Goal: Information Seeking & Learning: Learn about a topic

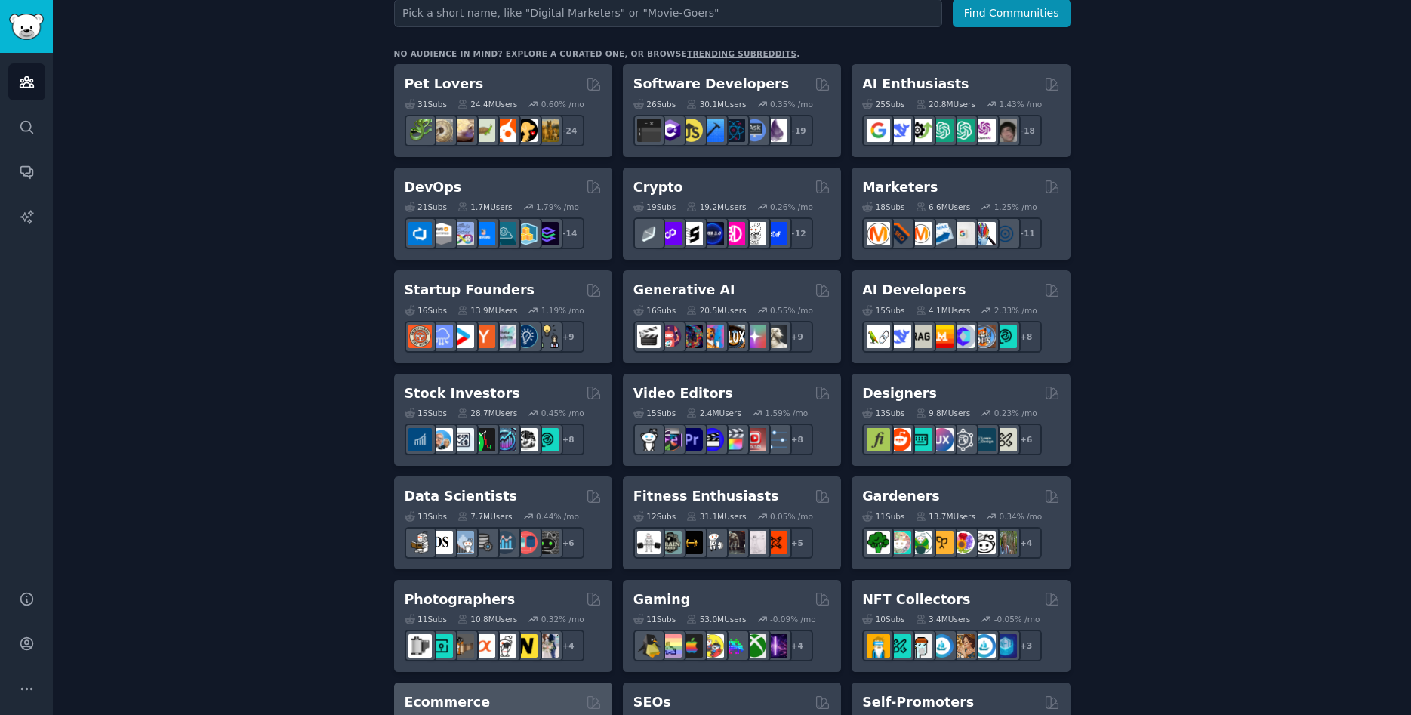
scroll to position [166, 0]
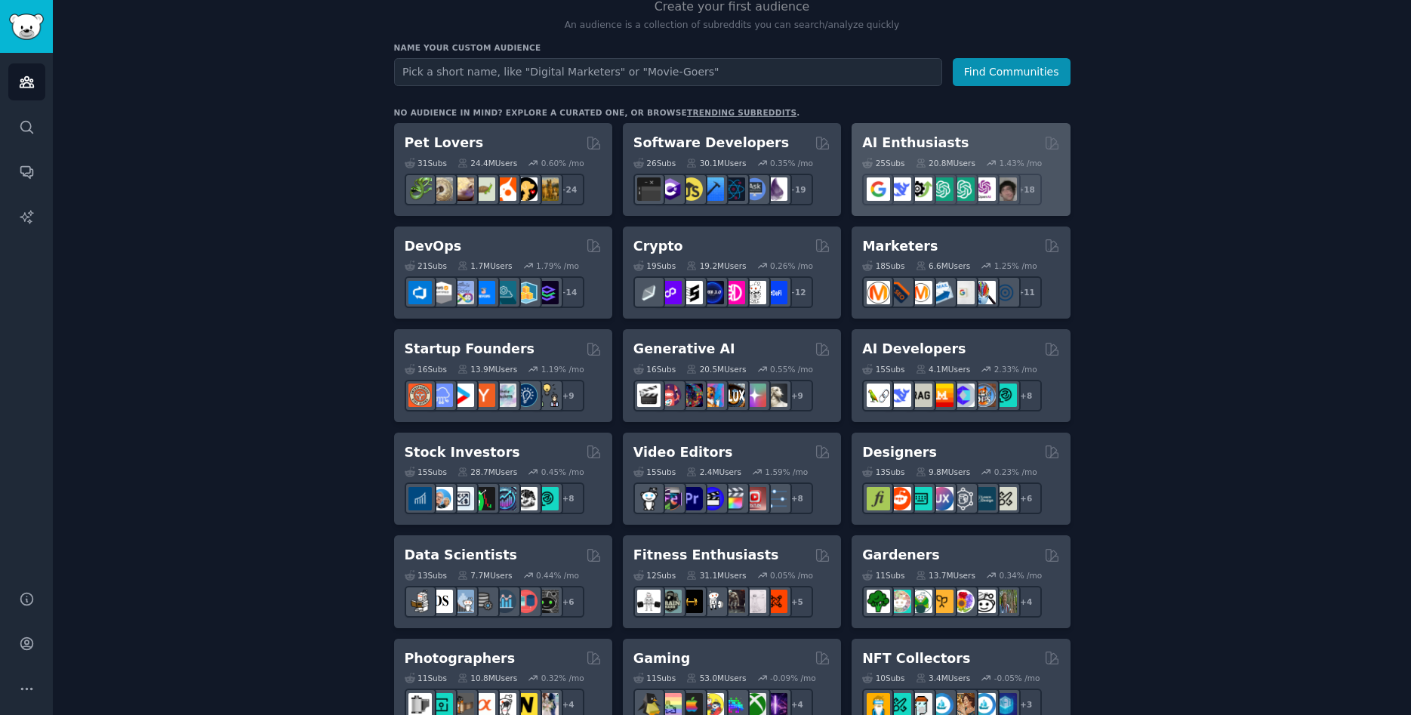
click at [981, 137] on div "AI Enthusiasts" at bounding box center [960, 143] width 197 height 19
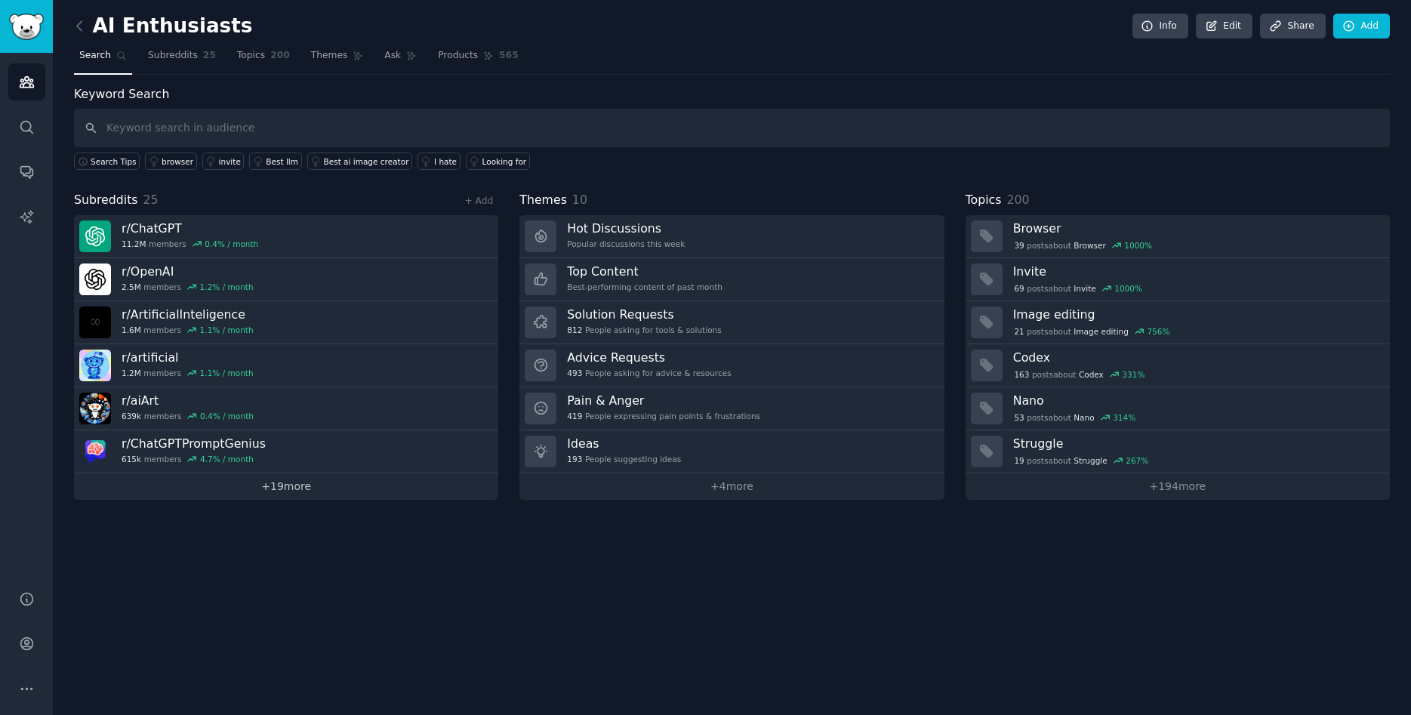
click at [296, 488] on link "+ 19 more" at bounding box center [286, 486] width 424 height 26
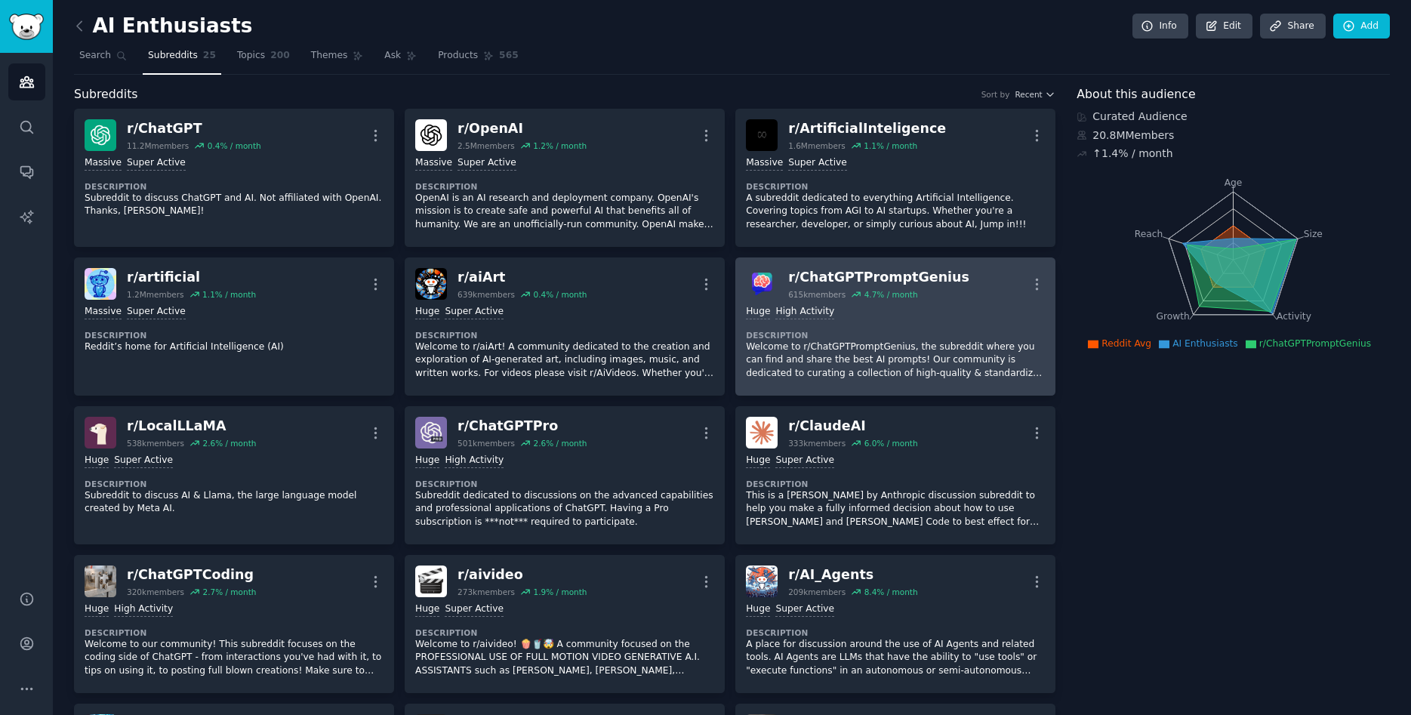
click at [918, 273] on div "r/ ChatGPTPromptGenius" at bounding box center [878, 277] width 181 height 19
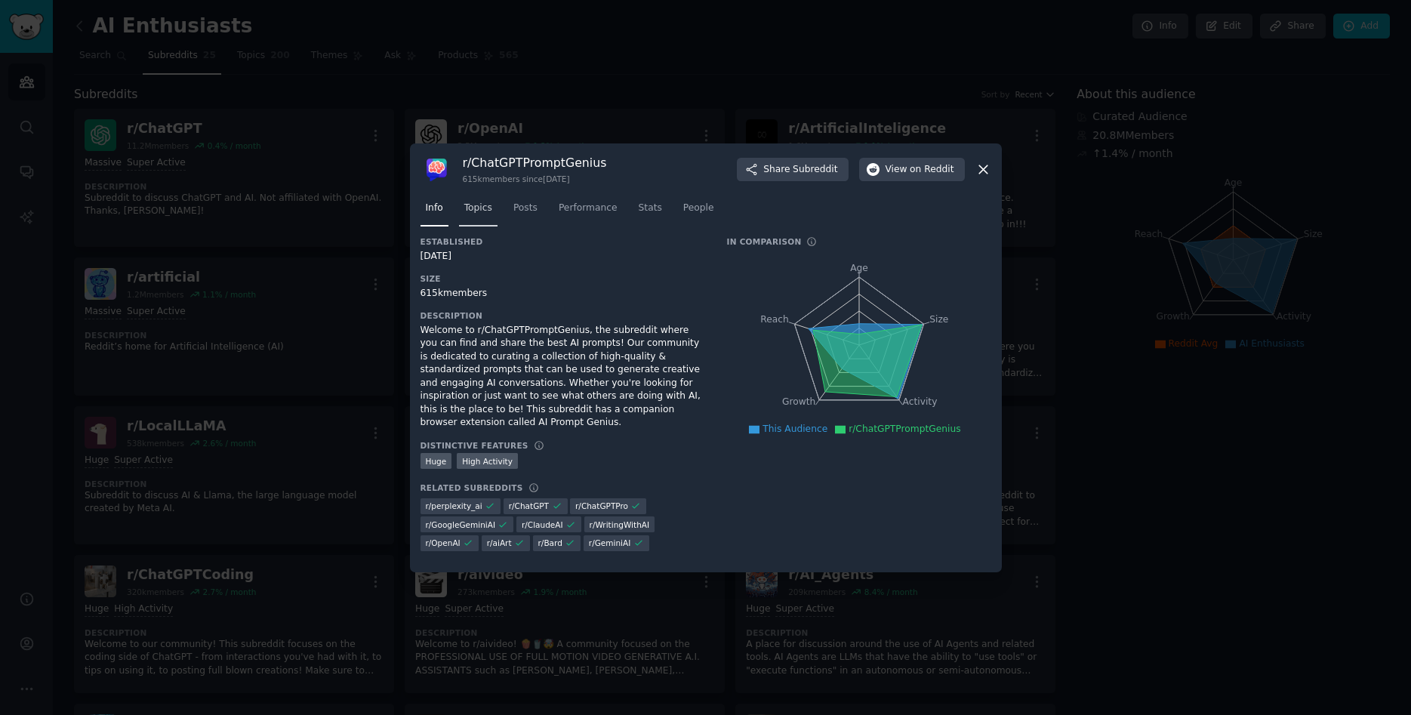
click at [480, 211] on span "Topics" at bounding box center [478, 209] width 28 height 14
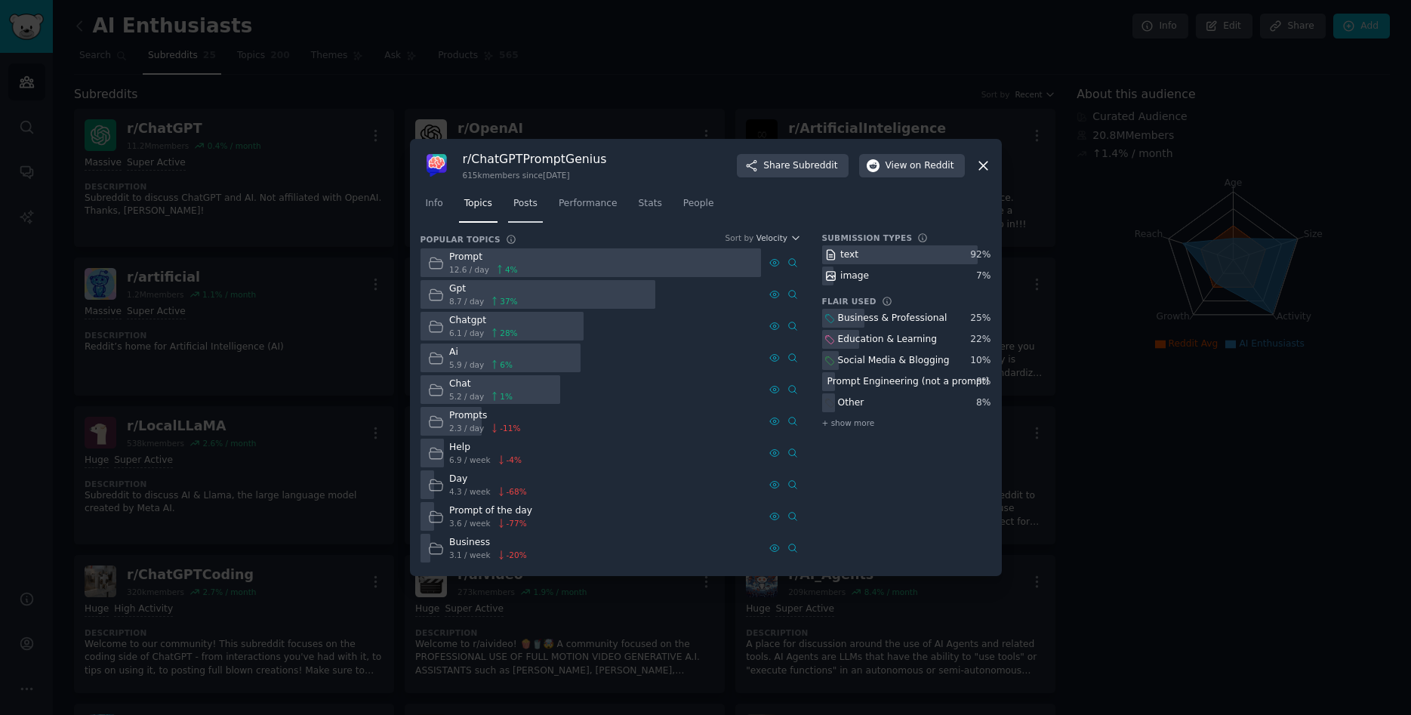
click at [521, 202] on span "Posts" at bounding box center [525, 204] width 24 height 14
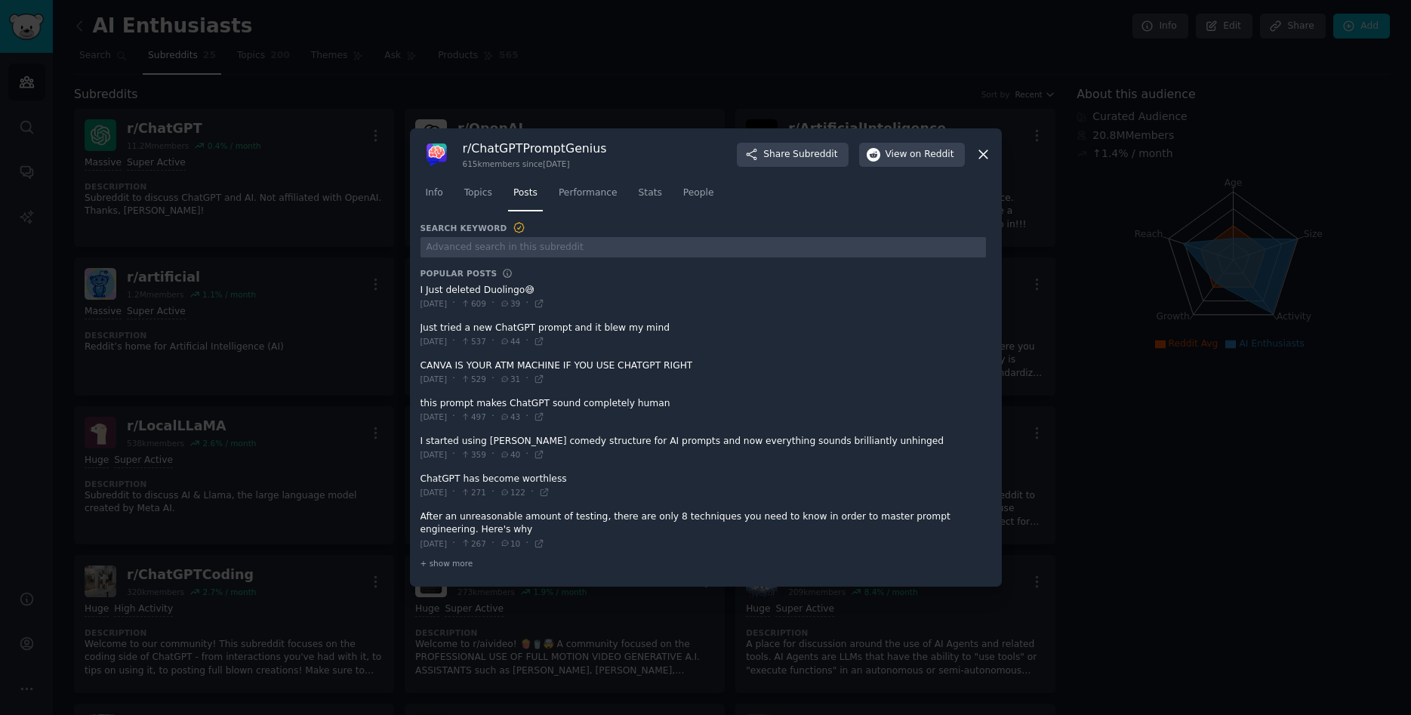
click at [615, 75] on div at bounding box center [705, 357] width 1411 height 715
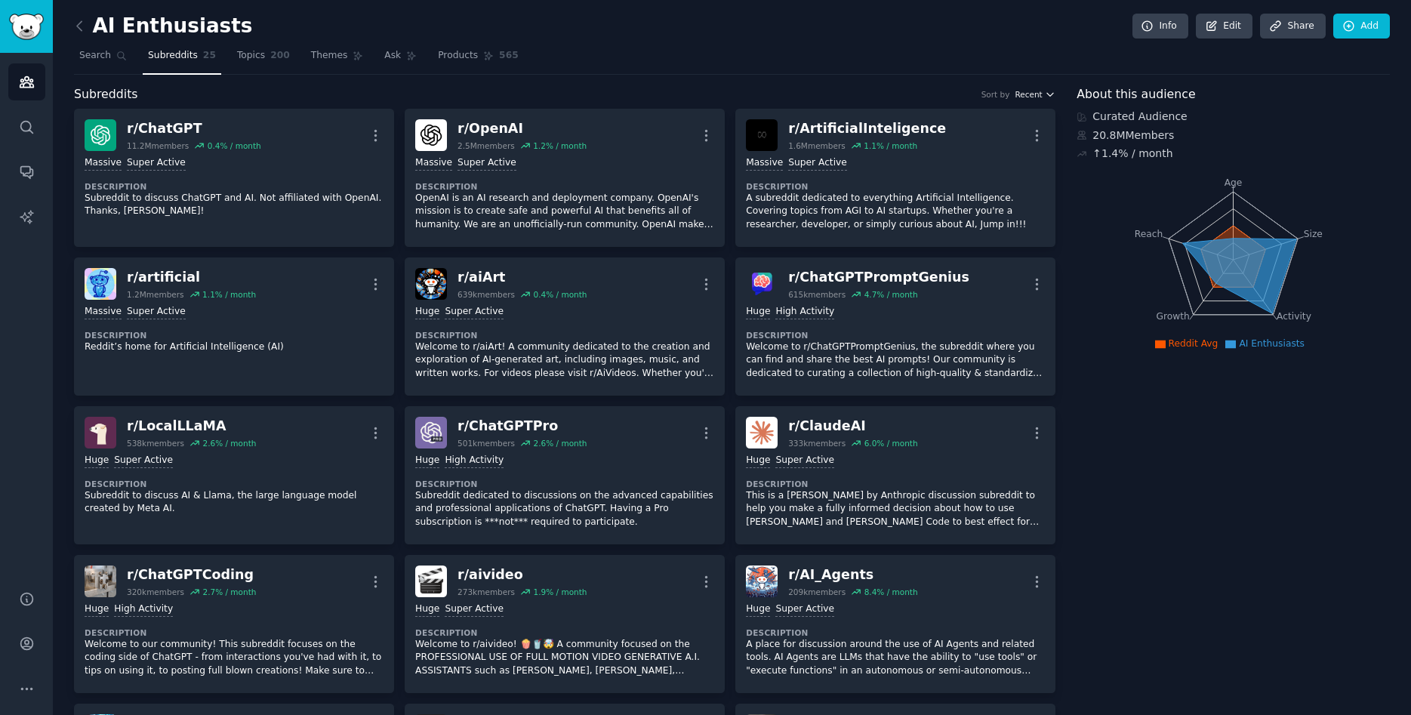
click at [1047, 90] on icon "button" at bounding box center [1050, 94] width 11 height 11
click at [976, 65] on nav "Search Subreddits 25 Topics 200 Themes Ask Products 565" at bounding box center [732, 59] width 1316 height 31
click at [1254, 255] on icon at bounding box center [1240, 275] width 114 height 75
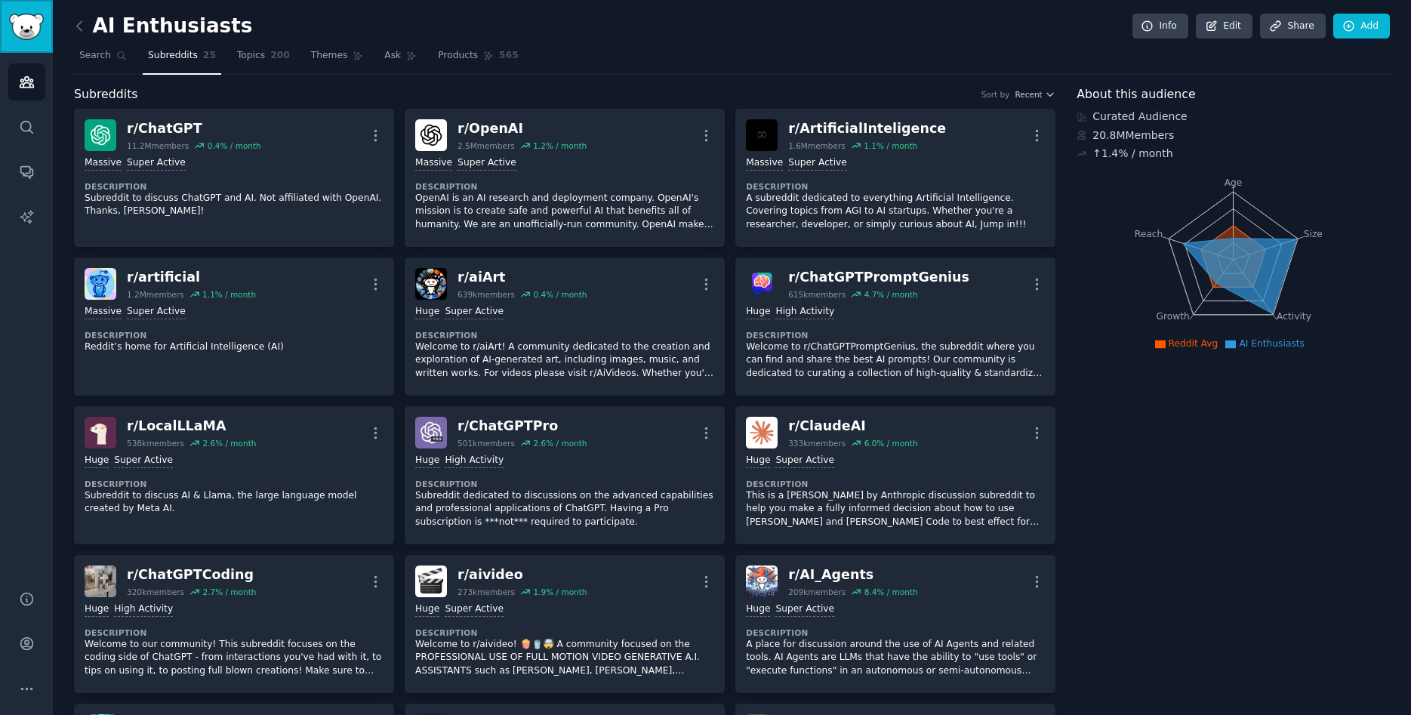
click at [46, 32] on link "Sidebar" at bounding box center [26, 26] width 53 height 53
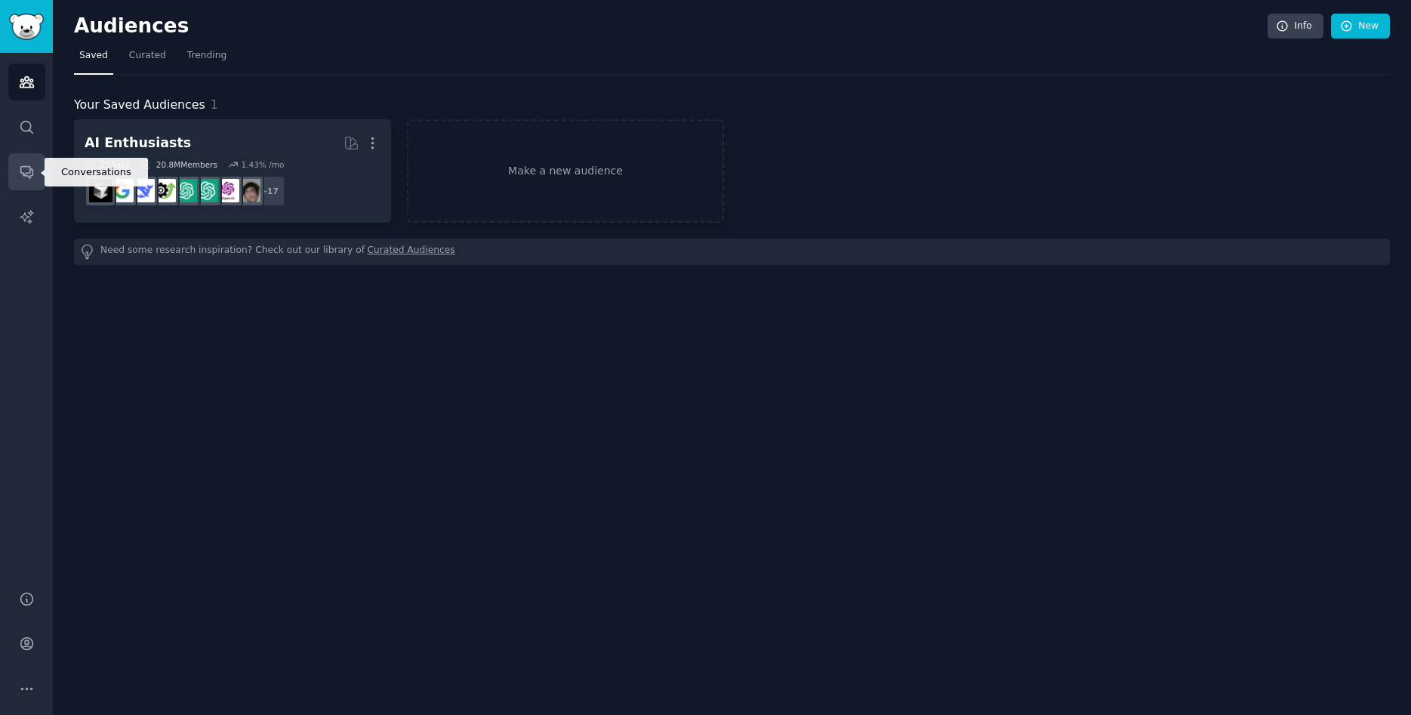
click at [28, 168] on icon "Sidebar" at bounding box center [27, 172] width 16 height 16
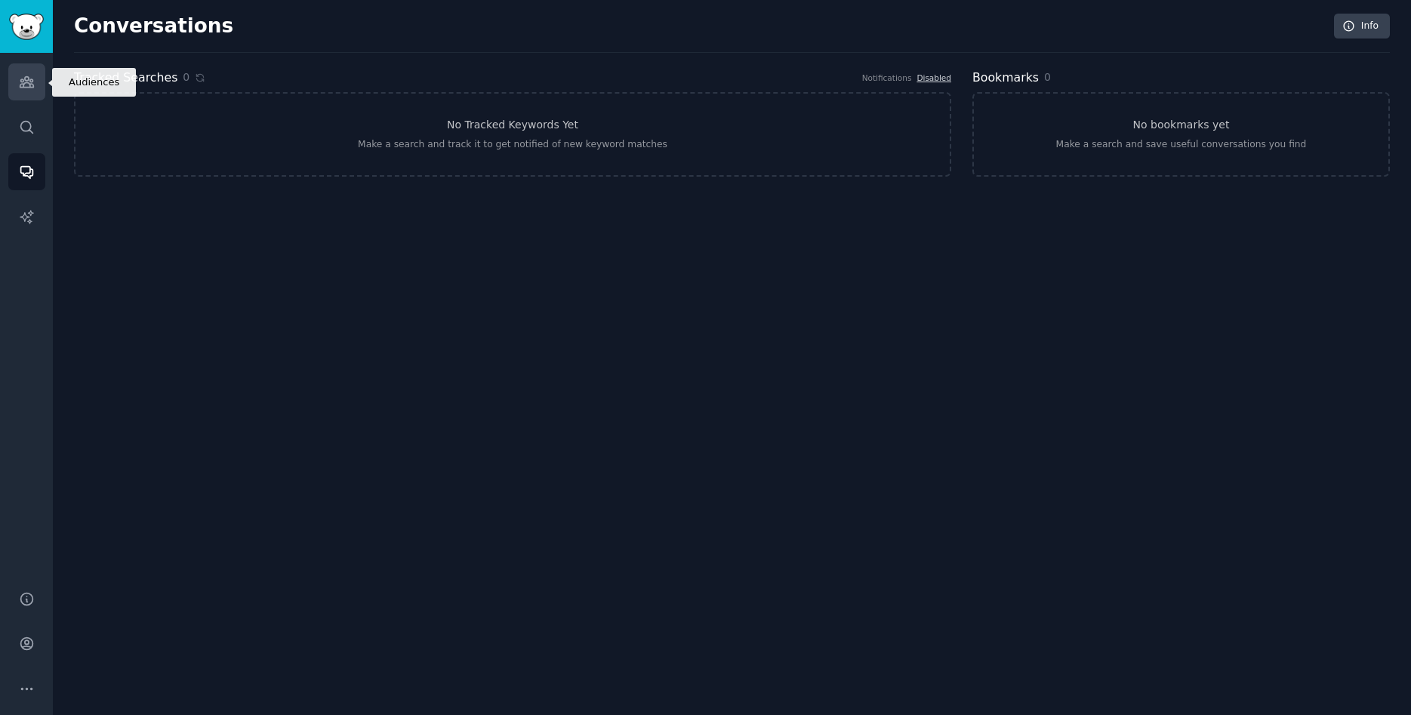
click at [10, 75] on link "Audiences" at bounding box center [26, 81] width 37 height 37
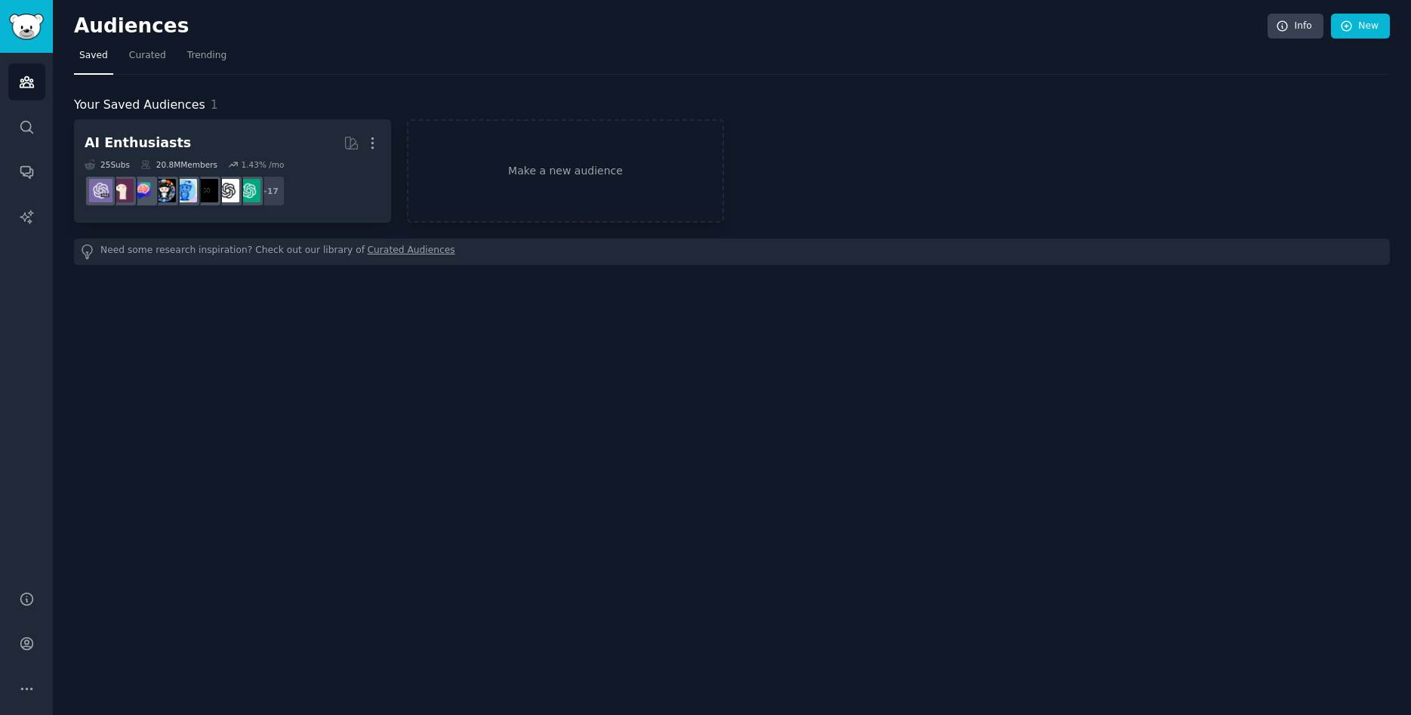
click at [68, 31] on div "Audiences Info New Saved Curated Trending Your Saved Audiences 1 AI Enthusiasts…" at bounding box center [732, 357] width 1358 height 715
click at [204, 45] on link "Trending" at bounding box center [207, 59] width 50 height 31
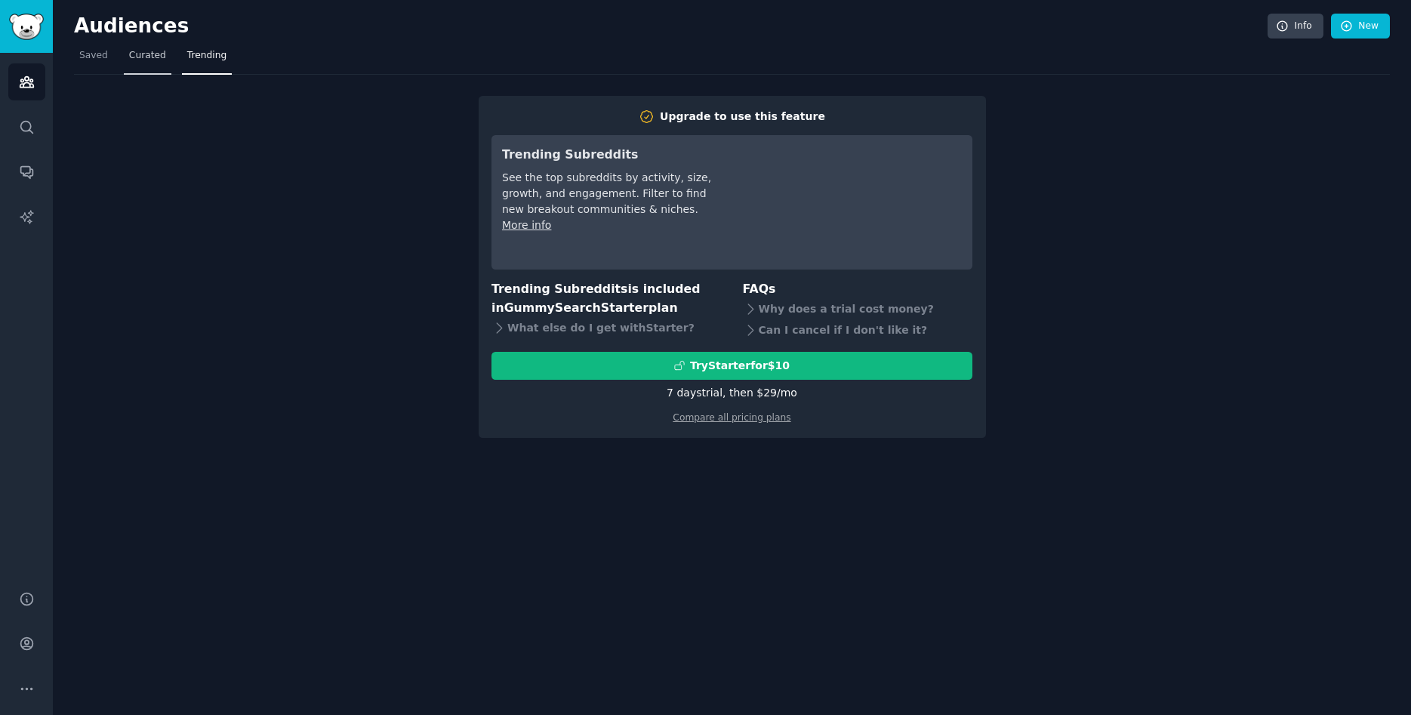
click at [140, 62] on span "Curated" at bounding box center [147, 56] width 37 height 14
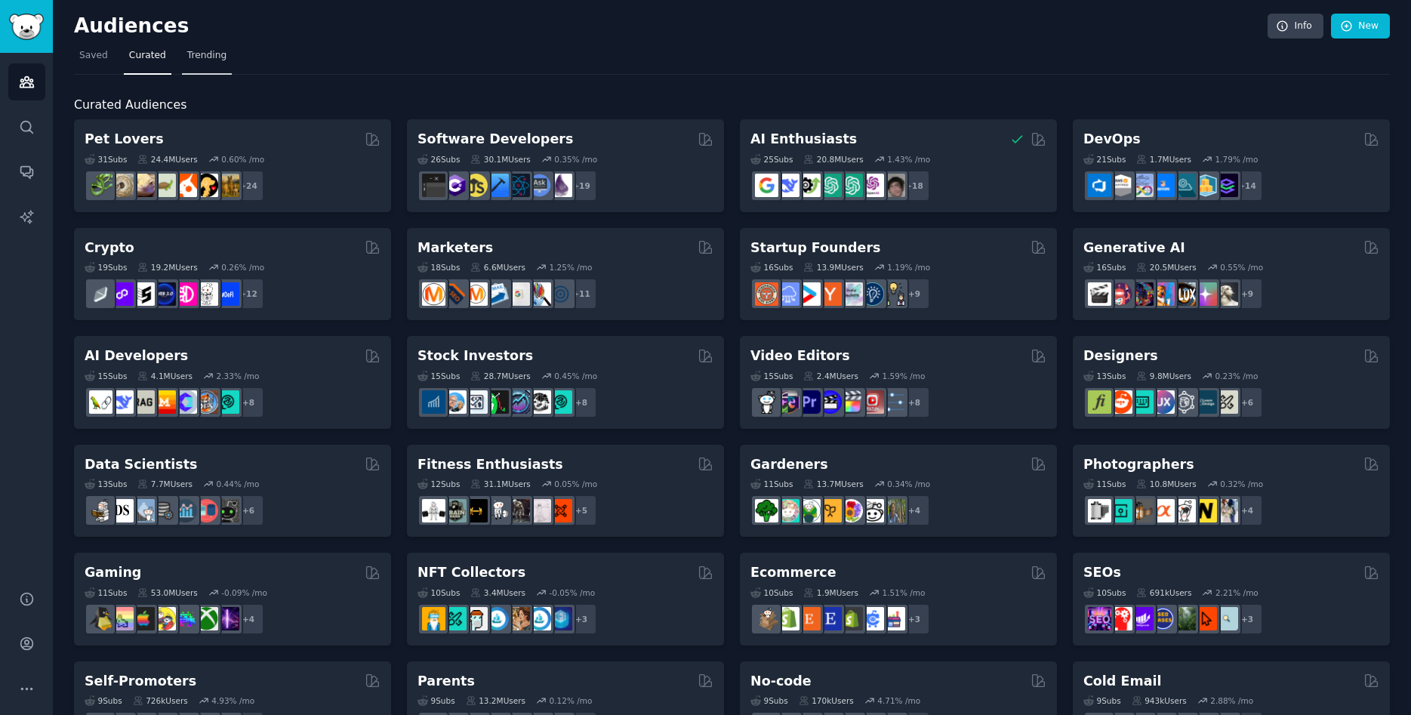
click at [191, 54] on span "Trending" at bounding box center [206, 56] width 39 height 14
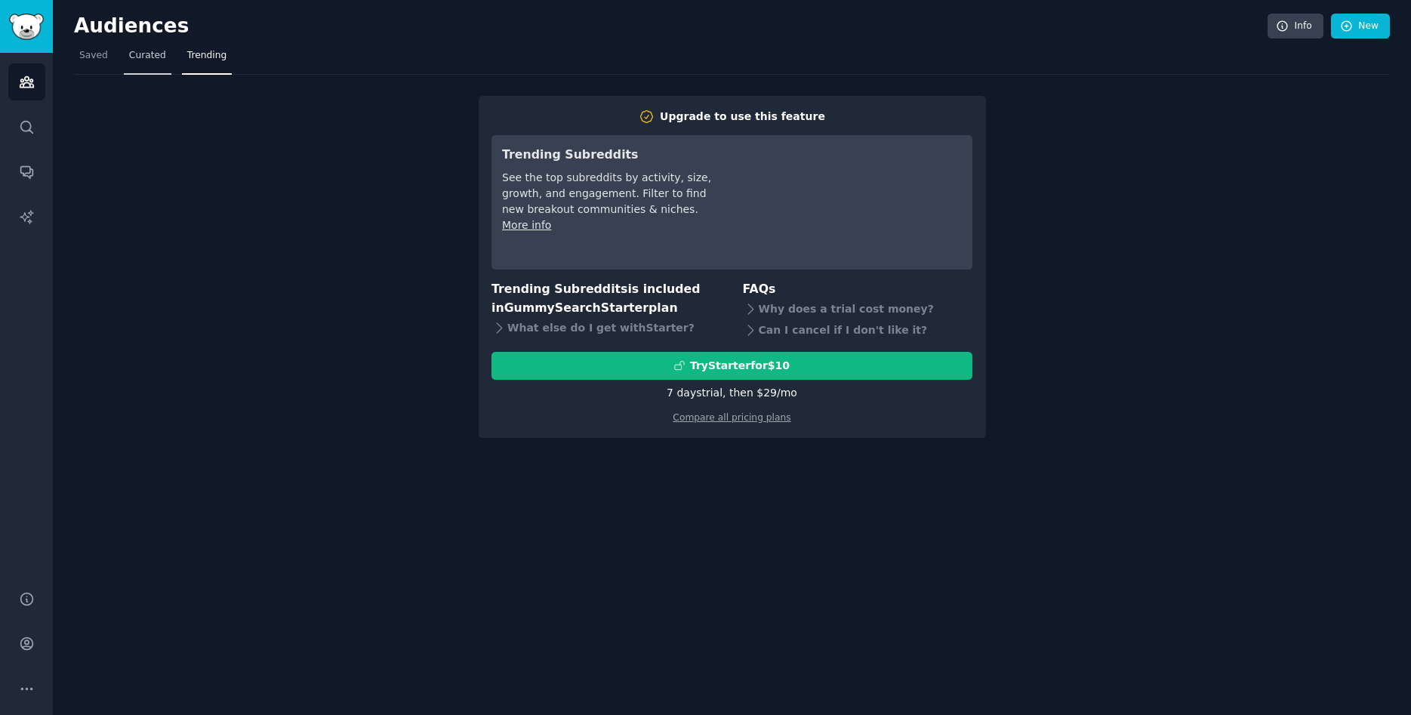
click at [140, 60] on span "Curated" at bounding box center [147, 56] width 37 height 14
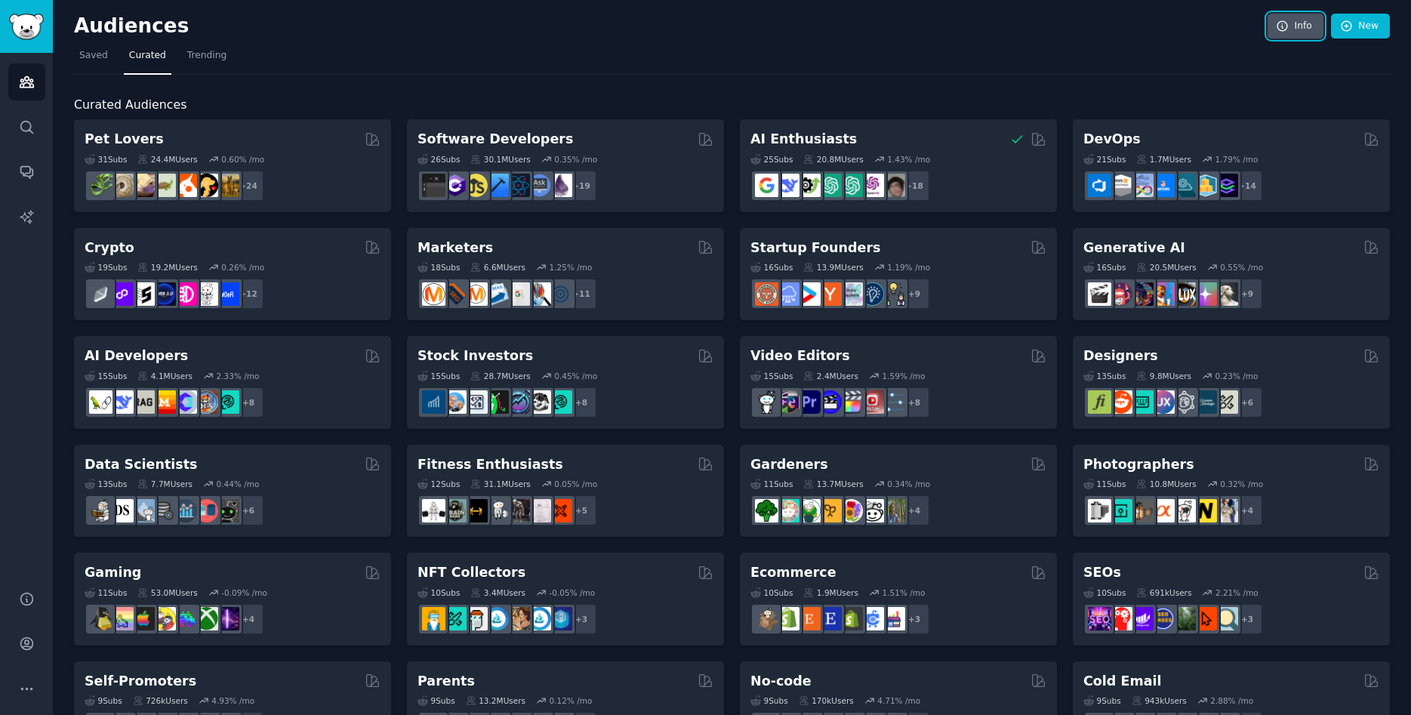
click at [1289, 29] on icon at bounding box center [1283, 27] width 14 height 14
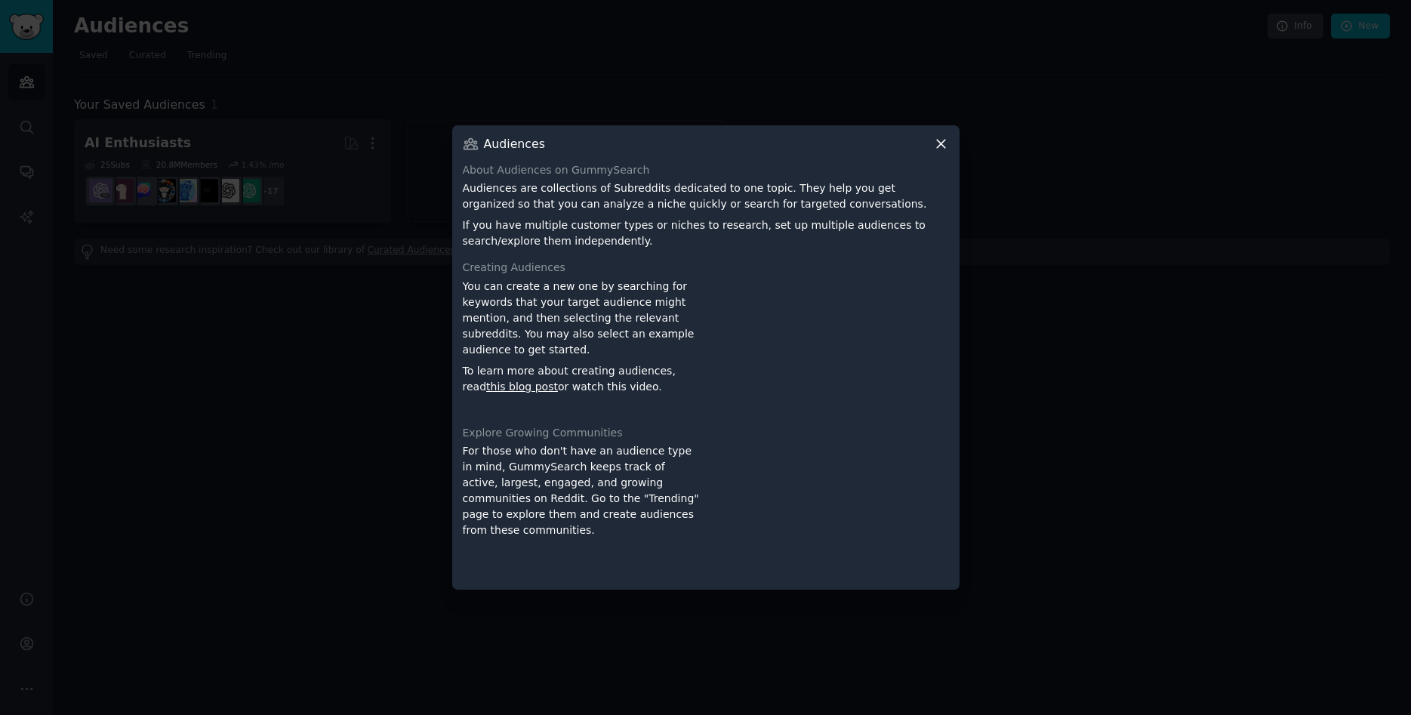
click at [1228, 32] on div at bounding box center [705, 357] width 1411 height 715
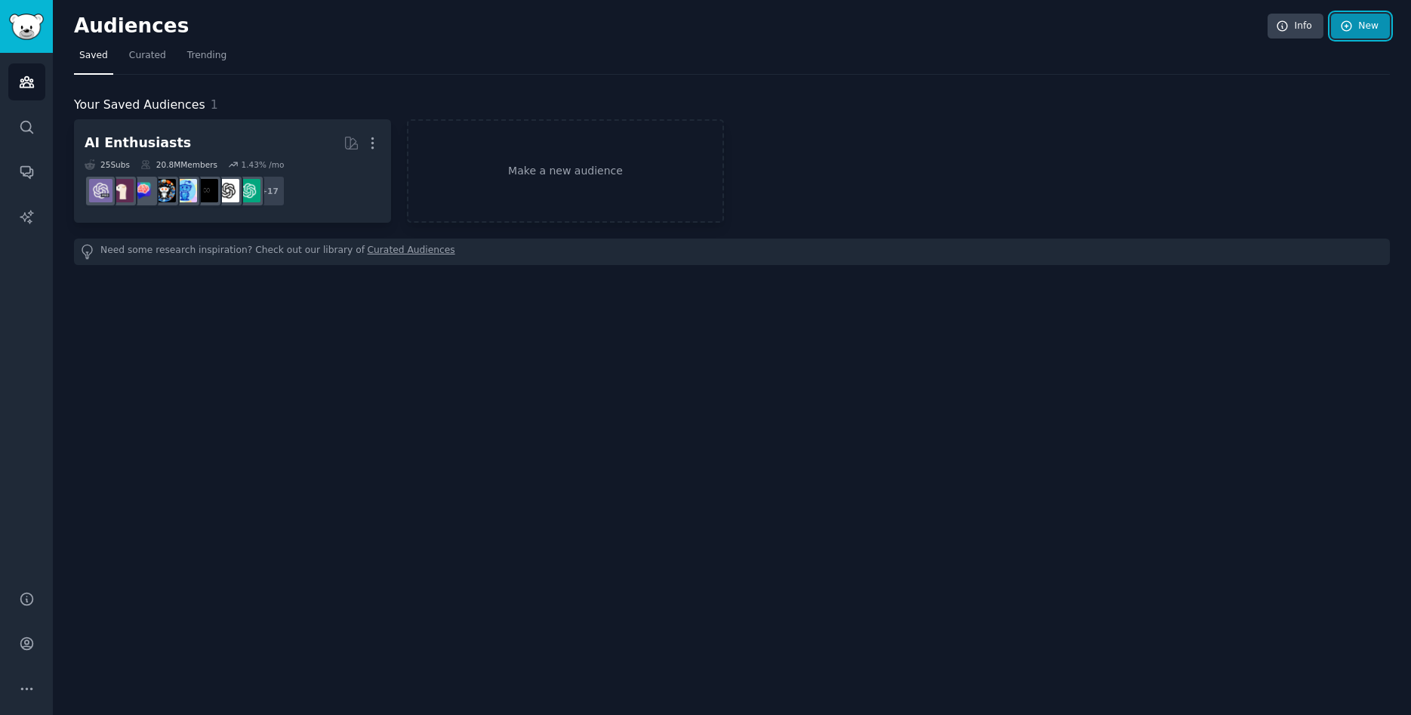
click at [1368, 20] on link "New" at bounding box center [1360, 27] width 59 height 26
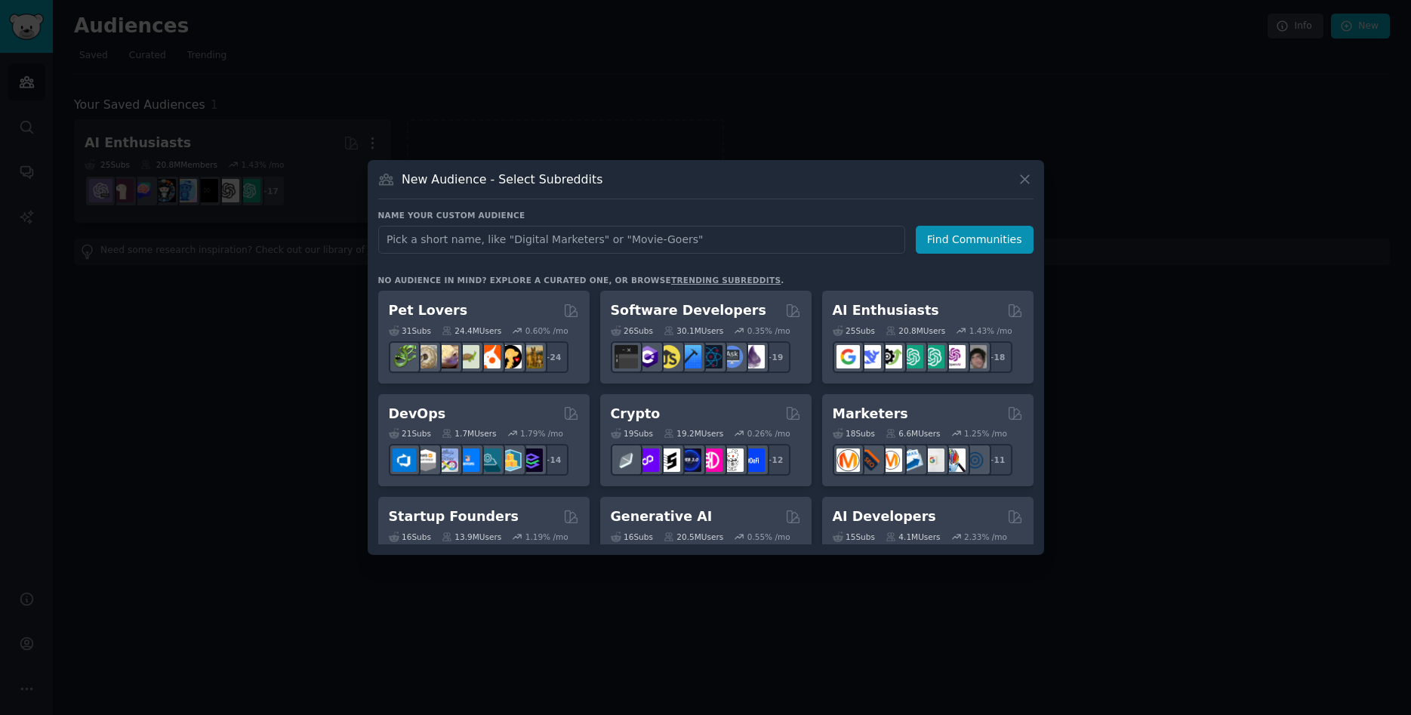
click at [650, 240] on input "text" at bounding box center [641, 240] width 527 height 28
type input "startup founder"
click at [981, 251] on button "Find Communities" at bounding box center [975, 240] width 118 height 28
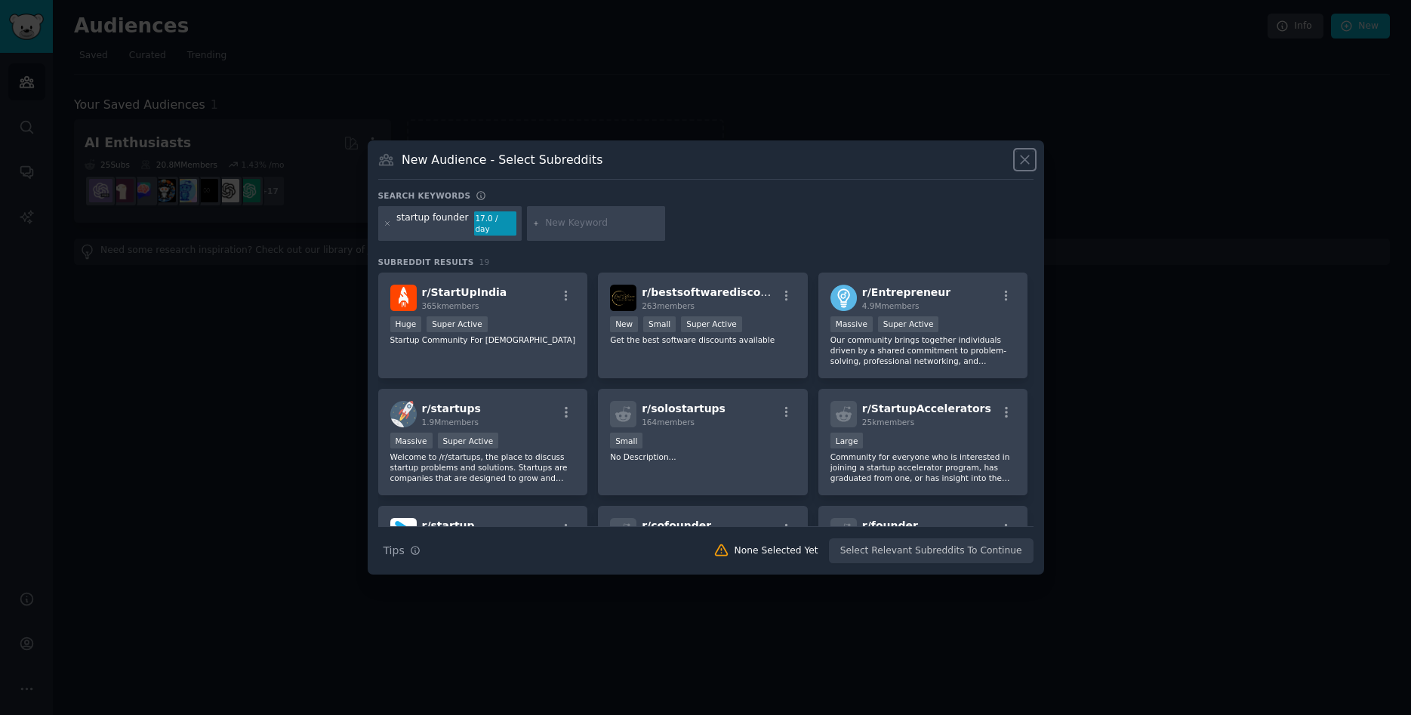
click at [1019, 160] on icon at bounding box center [1025, 160] width 16 height 16
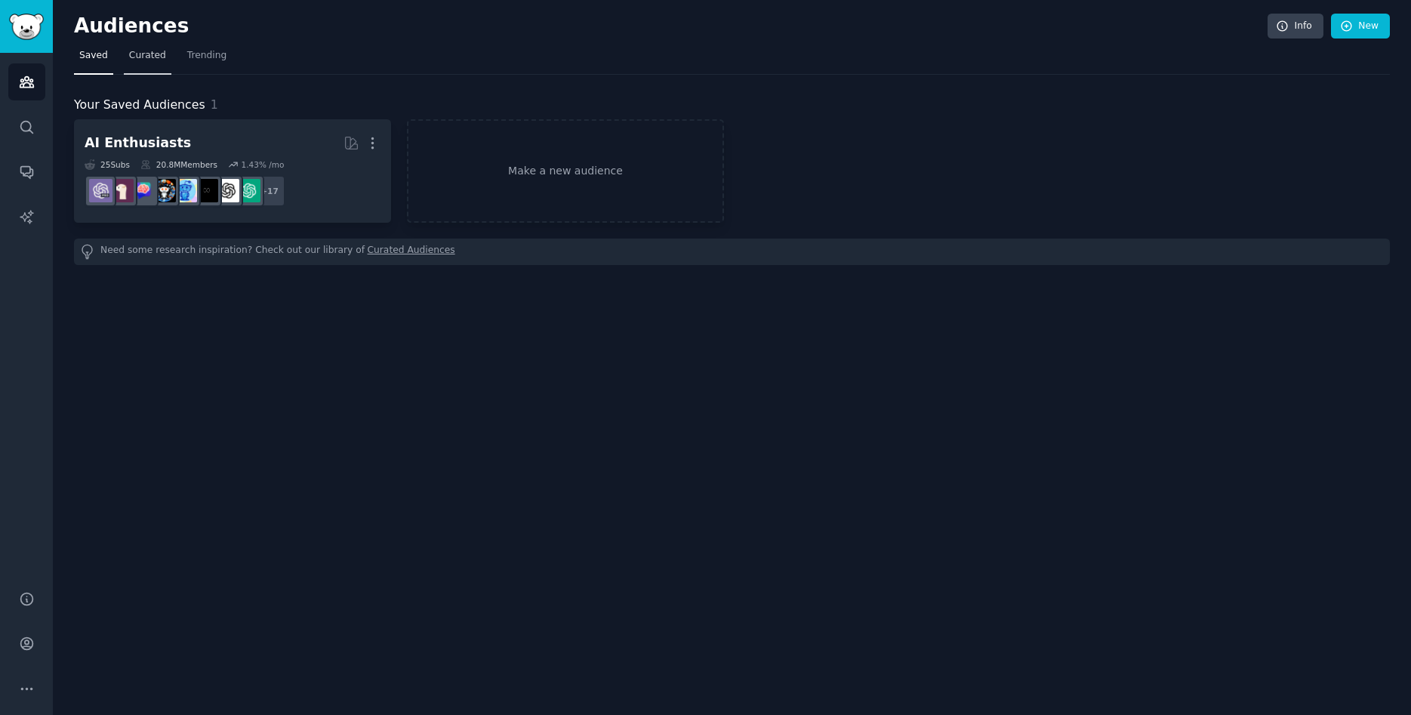
click at [147, 48] on link "Curated" at bounding box center [148, 59] width 48 height 31
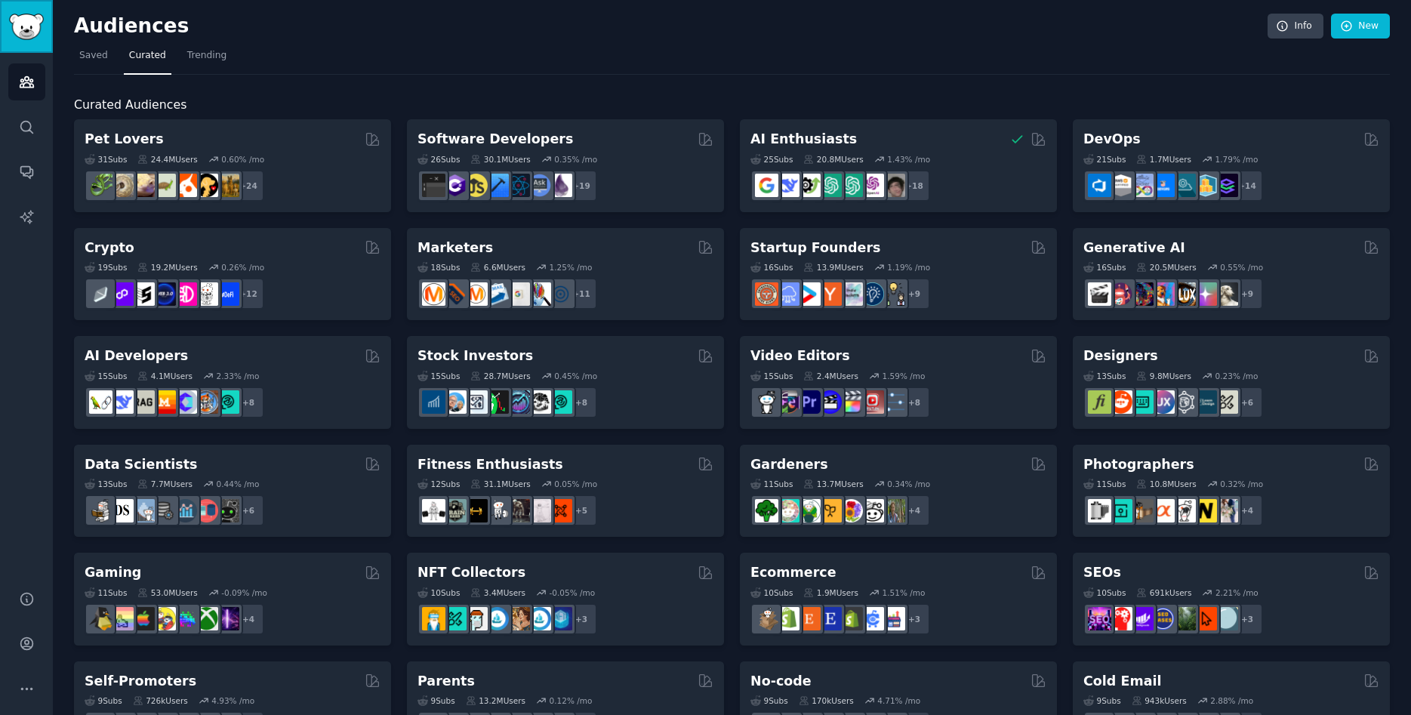
click at [16, 27] on img "Sidebar" at bounding box center [26, 27] width 35 height 26
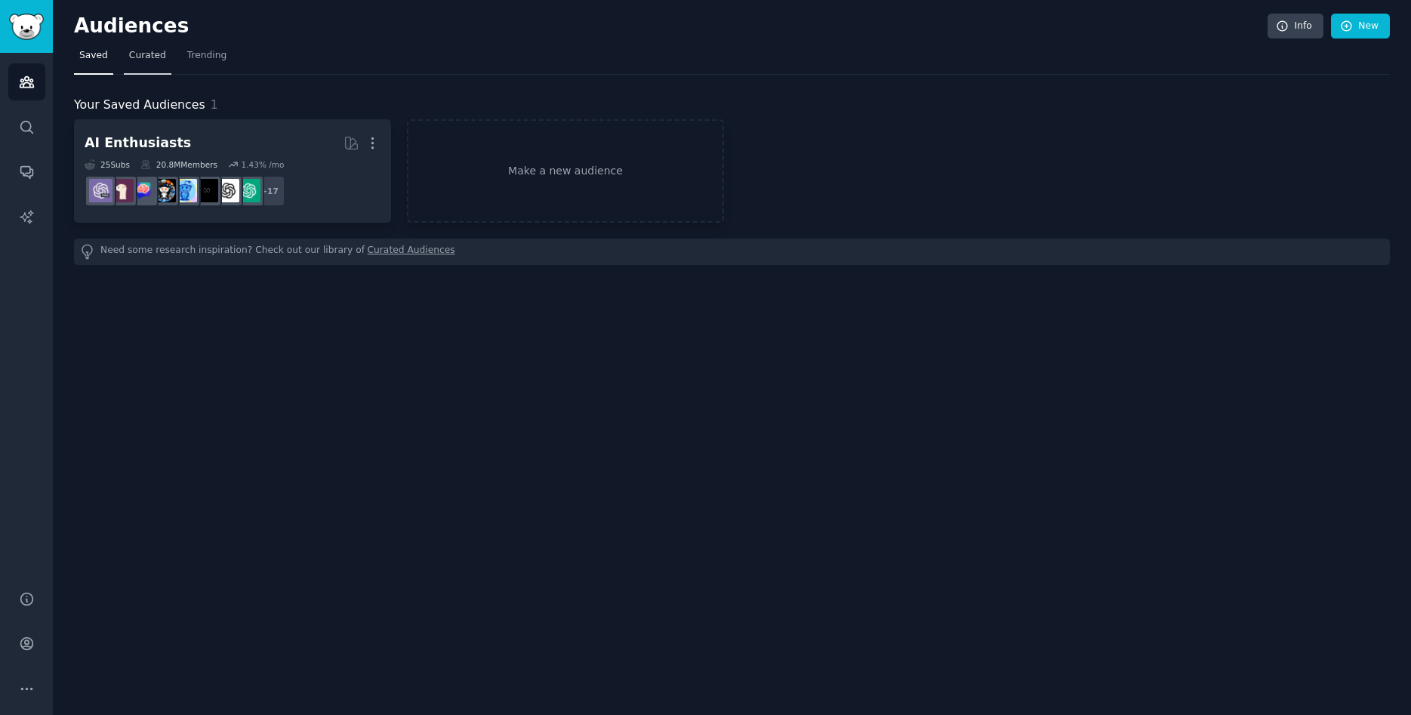
click at [156, 62] on span "Curated" at bounding box center [147, 56] width 37 height 14
